Goal: Navigation & Orientation: Find specific page/section

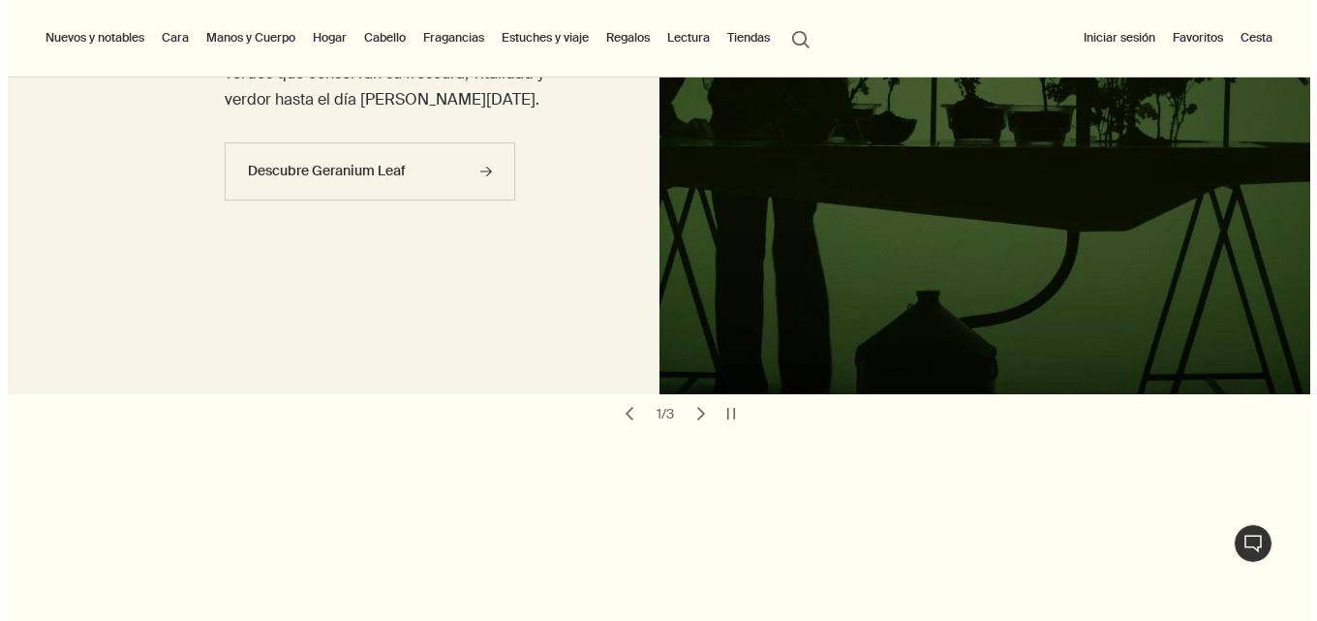
scroll to position [194, 0]
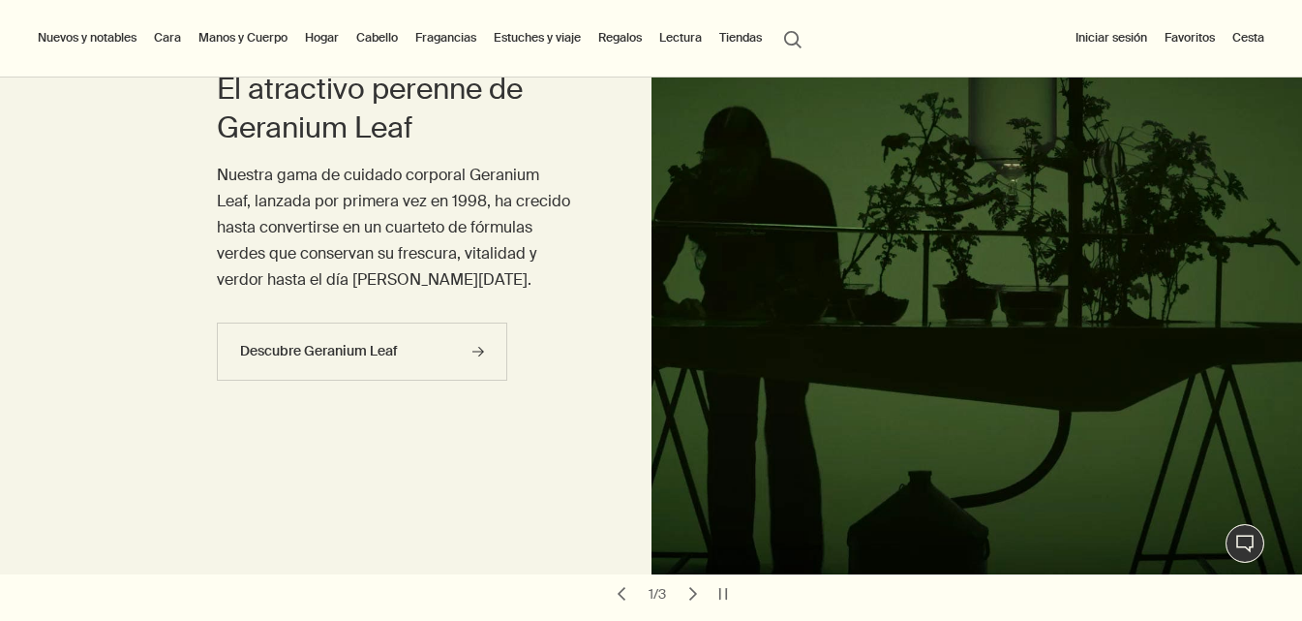
click at [532, 39] on link "Estuches y viaje" at bounding box center [537, 37] width 95 height 23
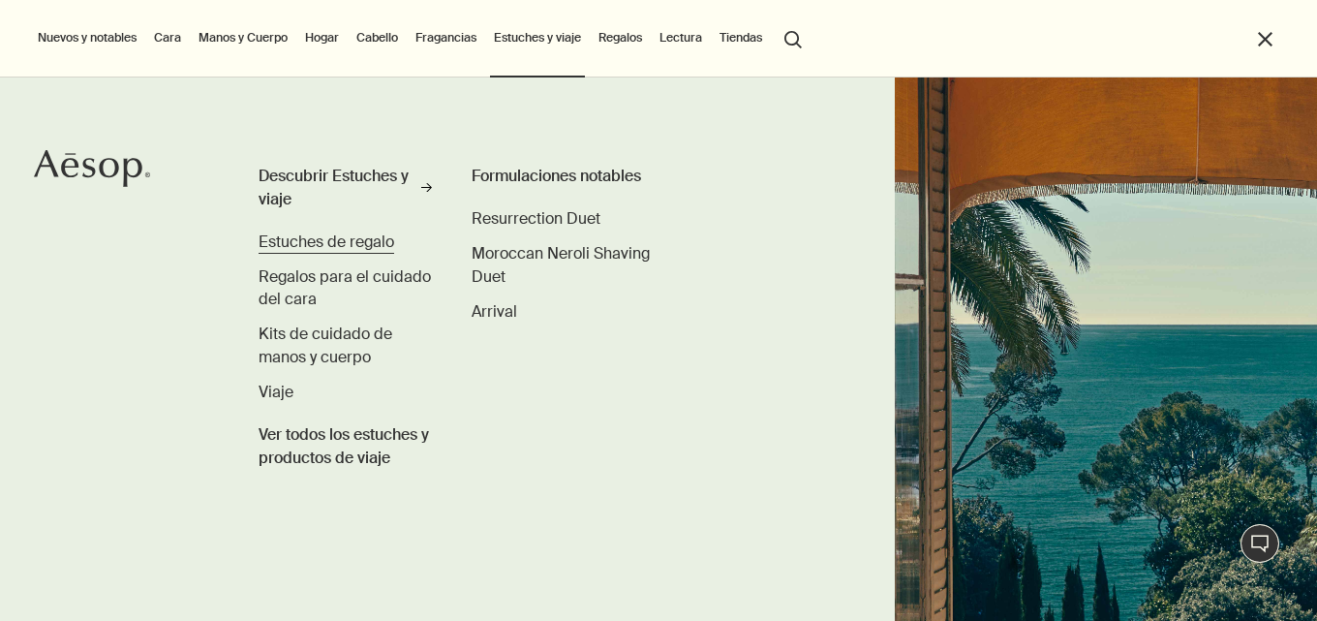
click at [358, 246] on span "Estuches de regalo" at bounding box center [326, 241] width 136 height 20
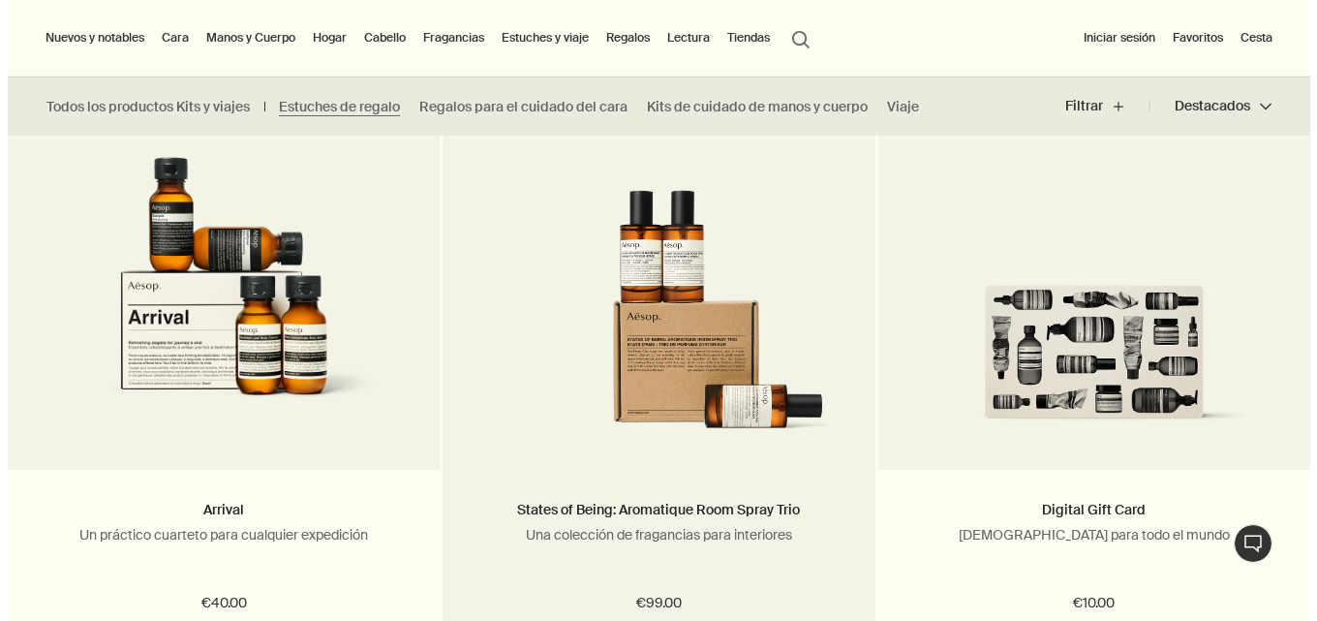
scroll to position [1259, 0]
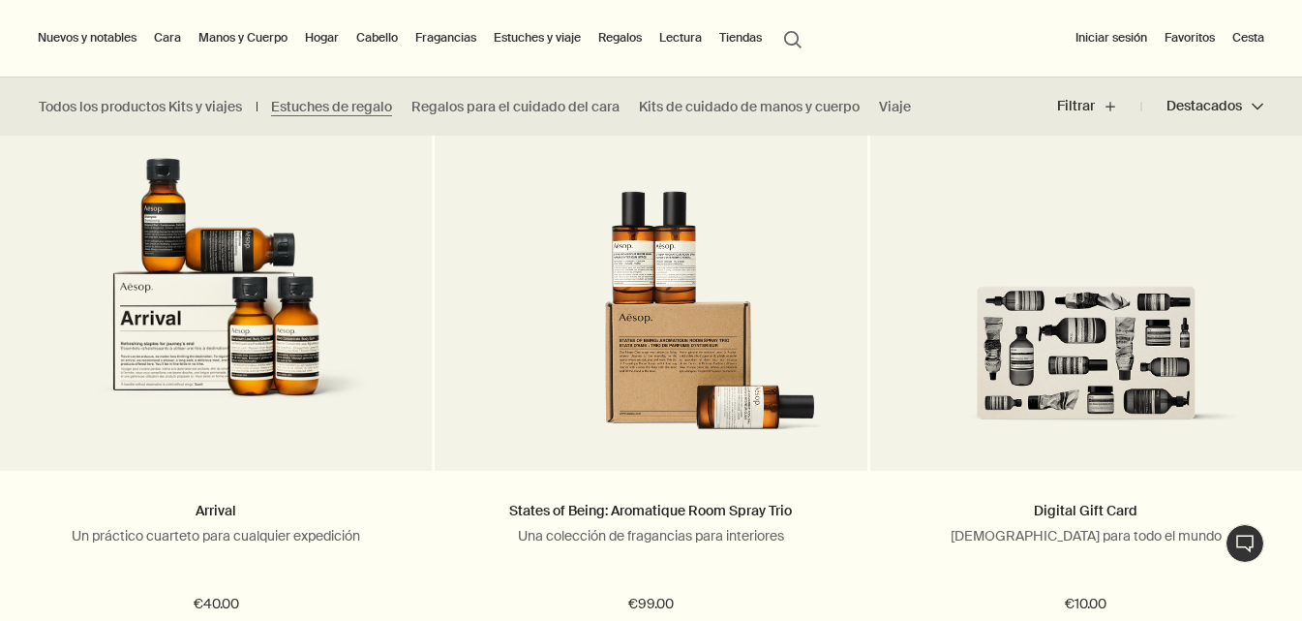
click at [433, 36] on link "Fragancias" at bounding box center [445, 37] width 69 height 23
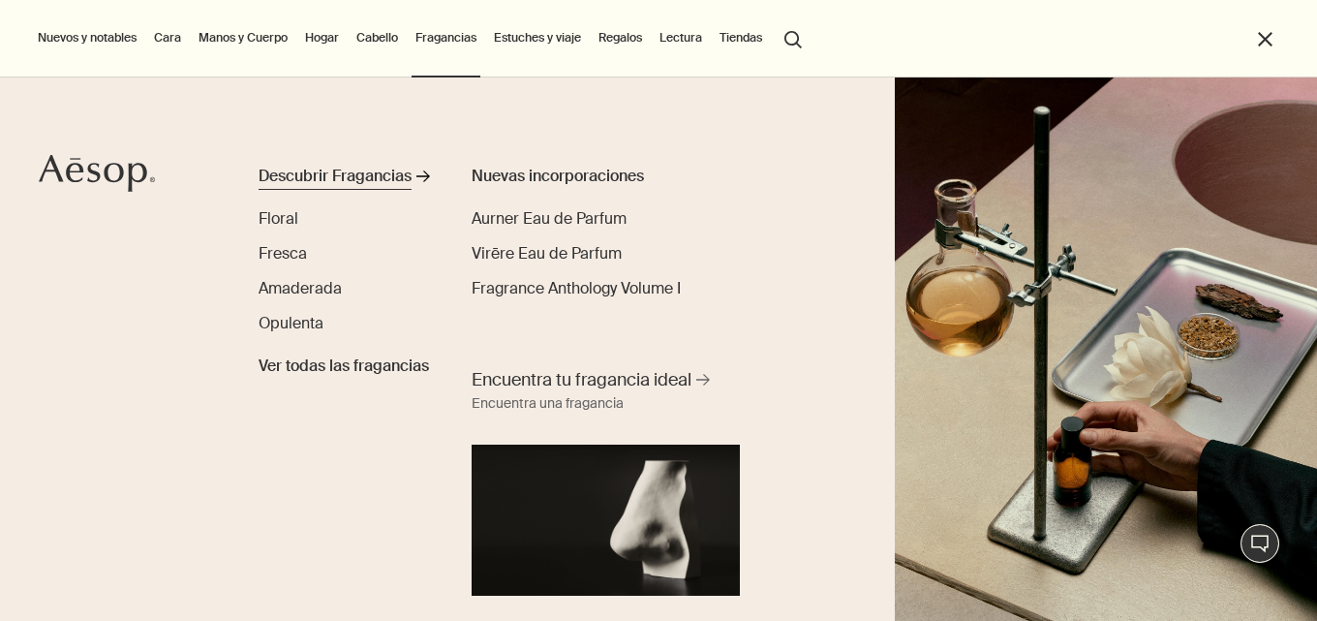
click at [385, 182] on div "Descubrir Fragancias" at bounding box center [334, 176] width 153 height 23
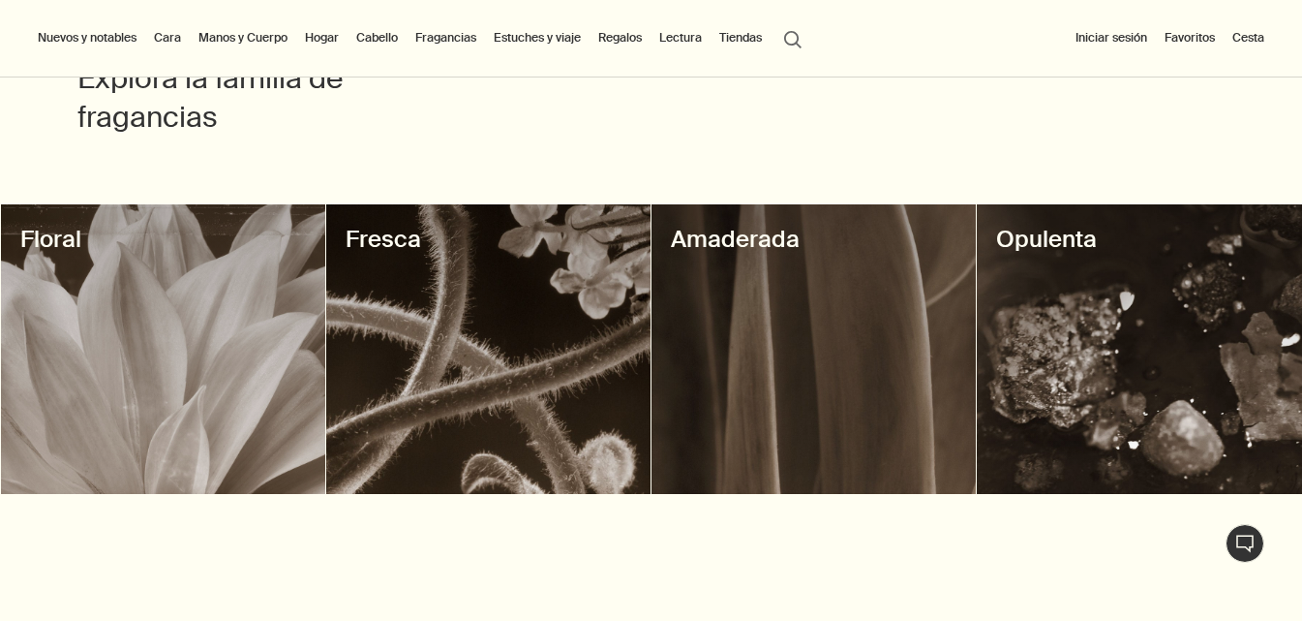
click at [1112, 309] on div at bounding box center [1139, 348] width 324 height 289
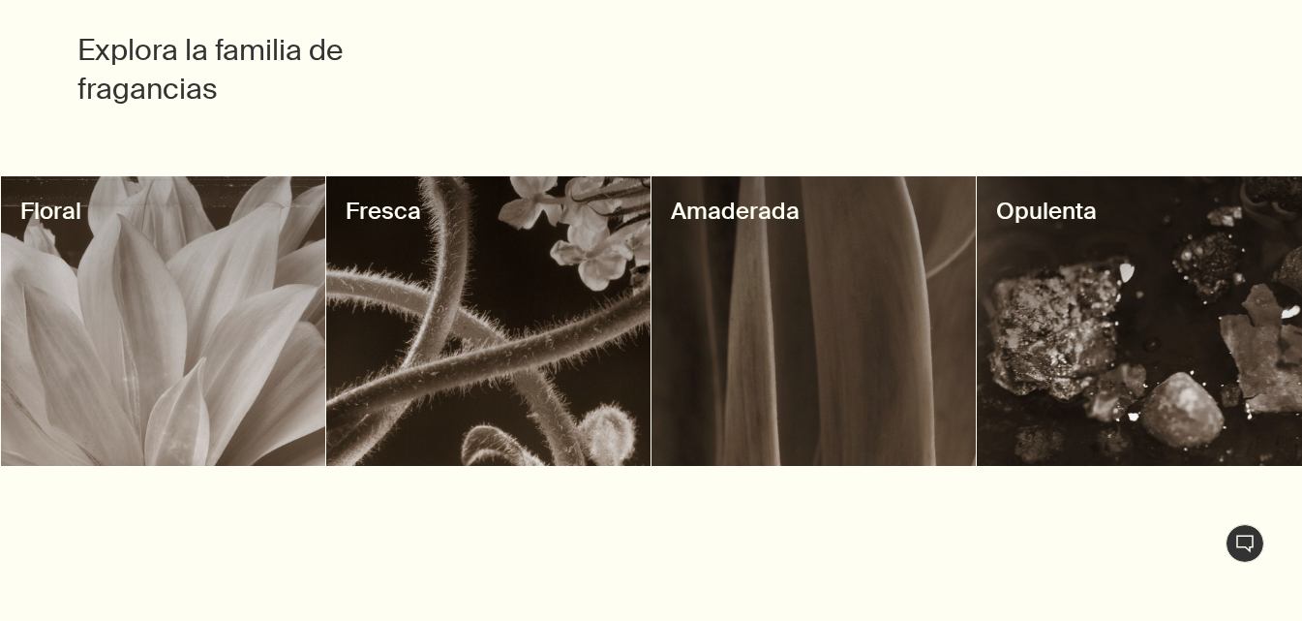
scroll to position [1065, 0]
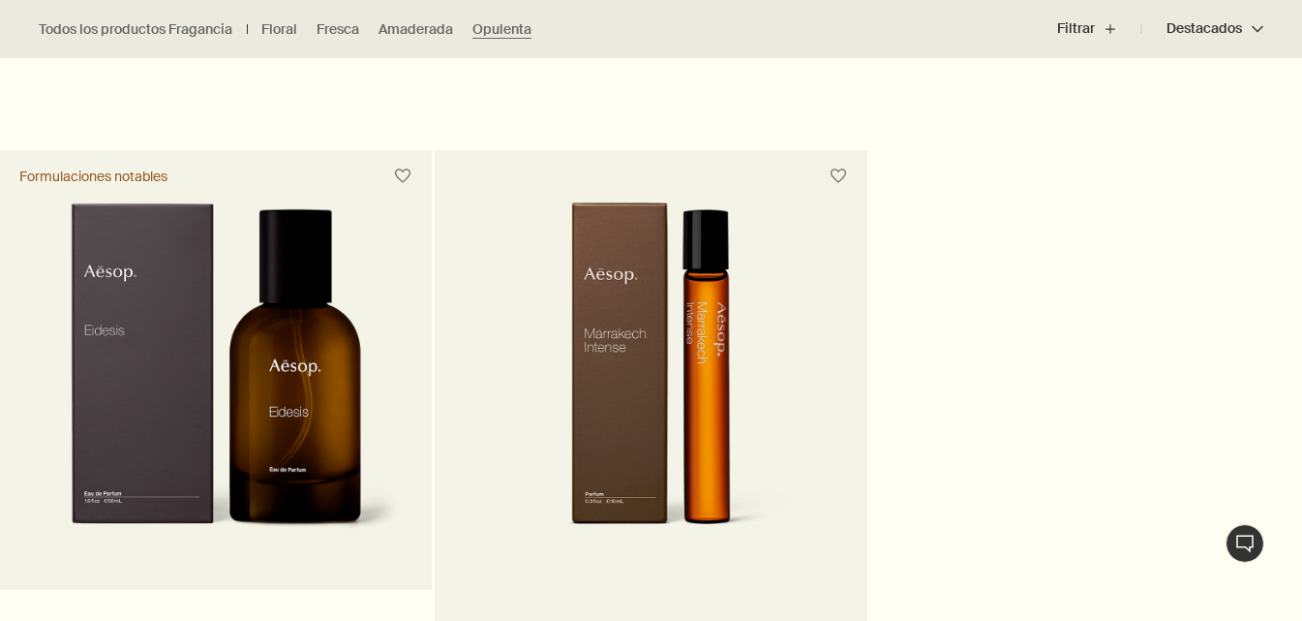
scroll to position [1452, 0]
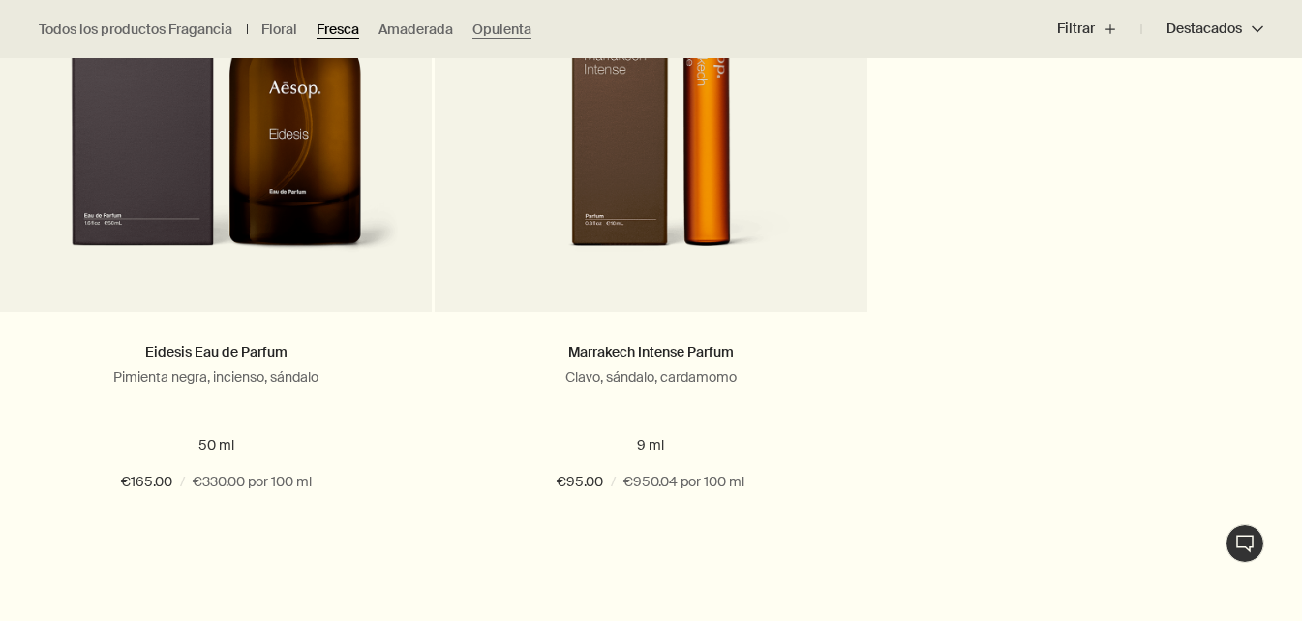
click at [349, 25] on link "Fresca" at bounding box center [338, 29] width 43 height 18
